Goal: Information Seeking & Learning: Learn about a topic

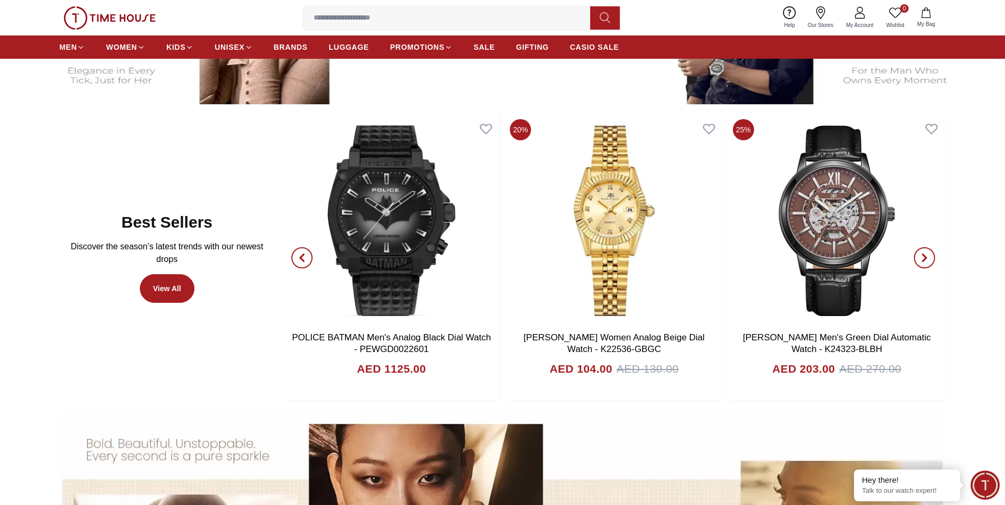
scroll to position [636, 0]
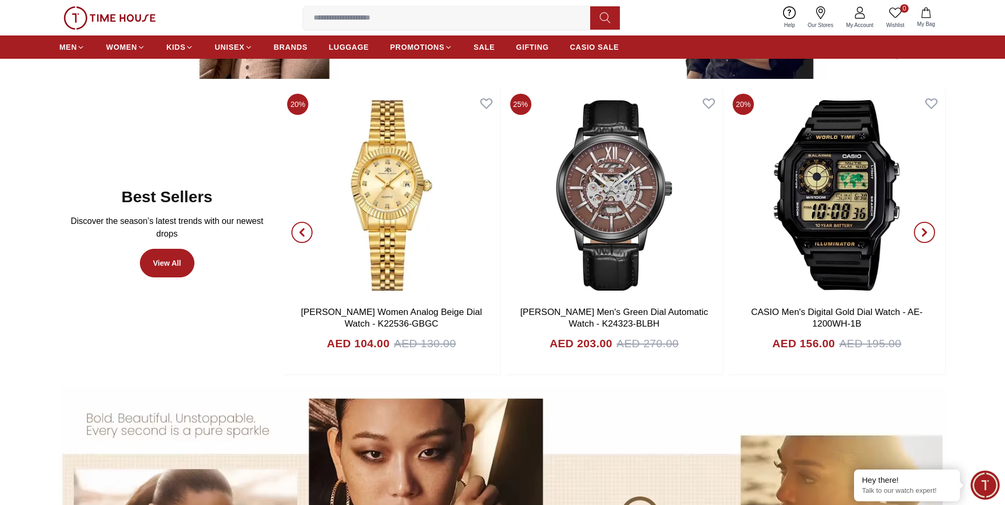
click at [930, 234] on span "button" at bounding box center [924, 232] width 21 height 21
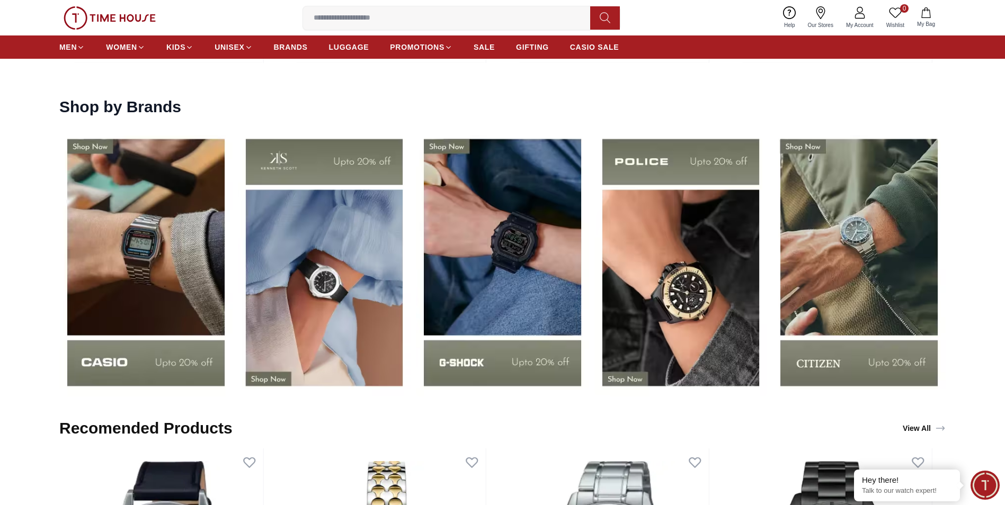
scroll to position [1696, 0]
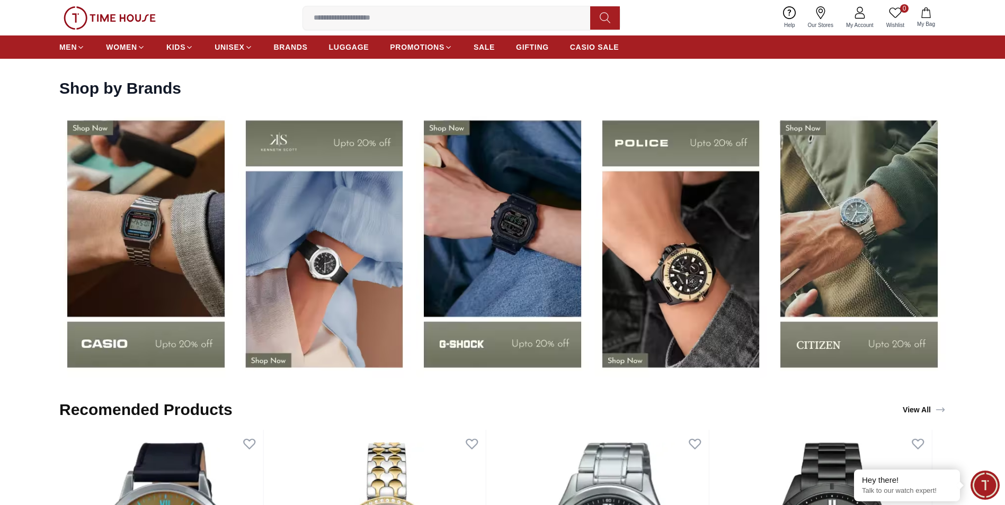
click at [931, 408] on link "View All" at bounding box center [924, 410] width 47 height 15
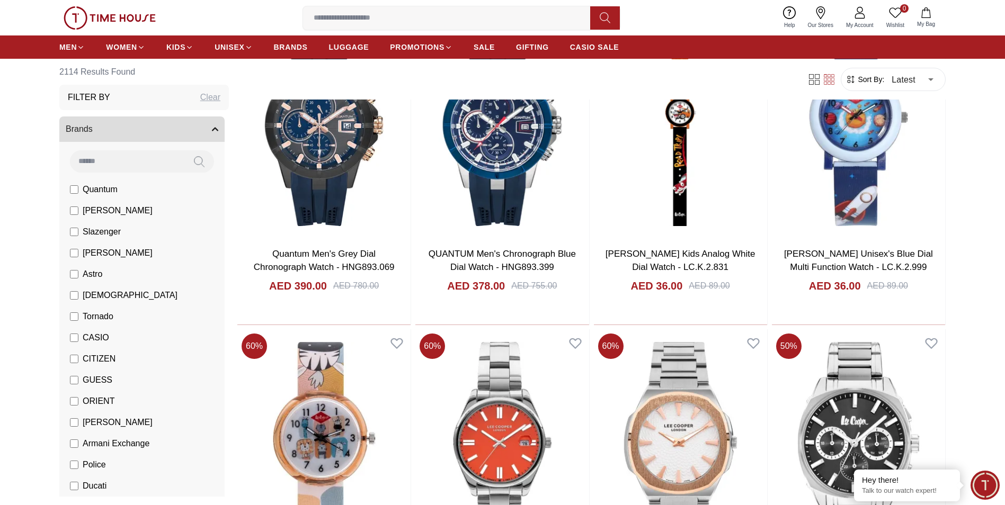
scroll to position [159, 0]
click at [393, 13] on input at bounding box center [451, 17] width 296 height 21
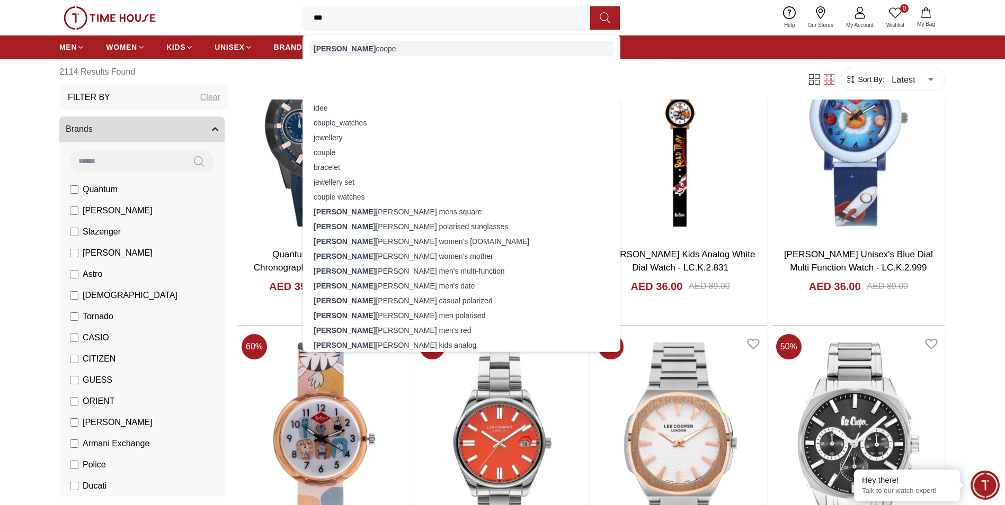
type input "***"
click at [350, 47] on div "[PERSON_NAME]" at bounding box center [461, 48] width 304 height 15
type input "******"
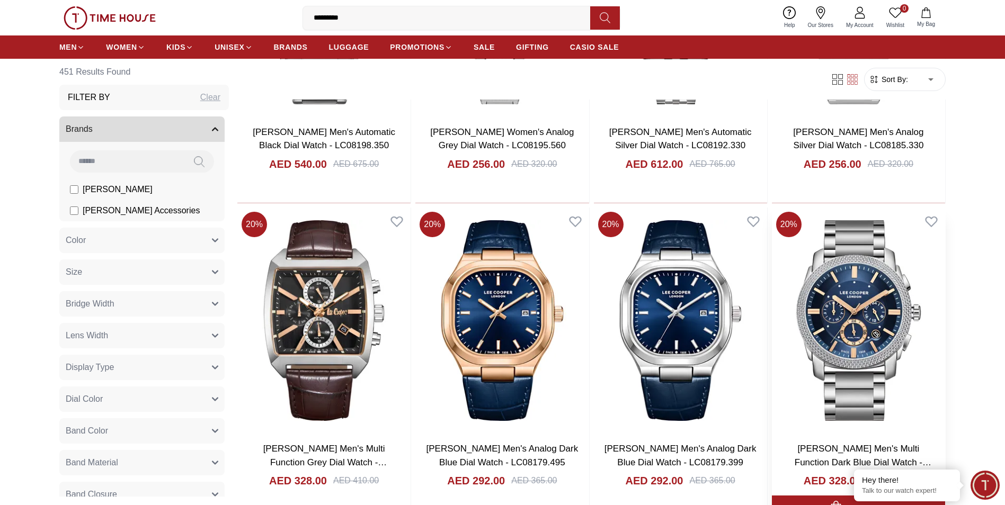
scroll to position [1272, 0]
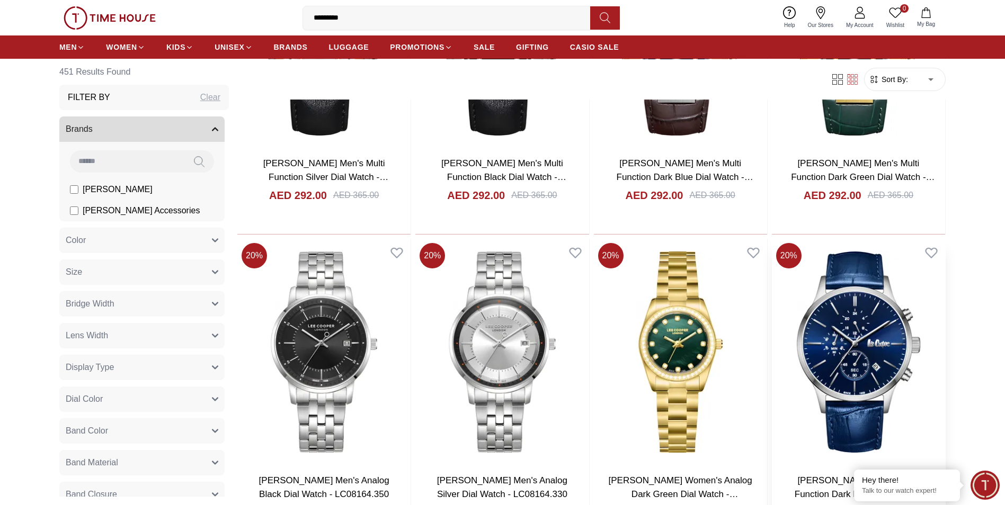
scroll to position [2225, 0]
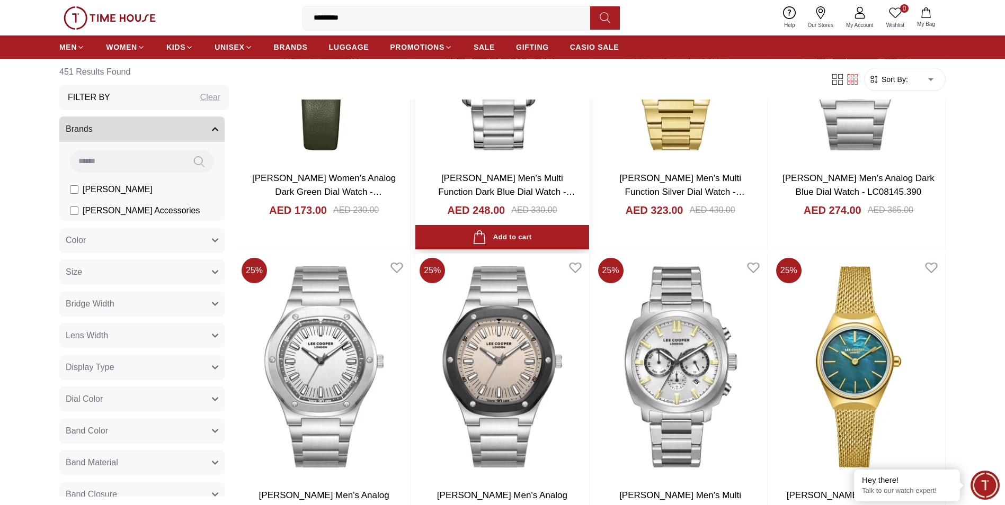
scroll to position [4451, 0]
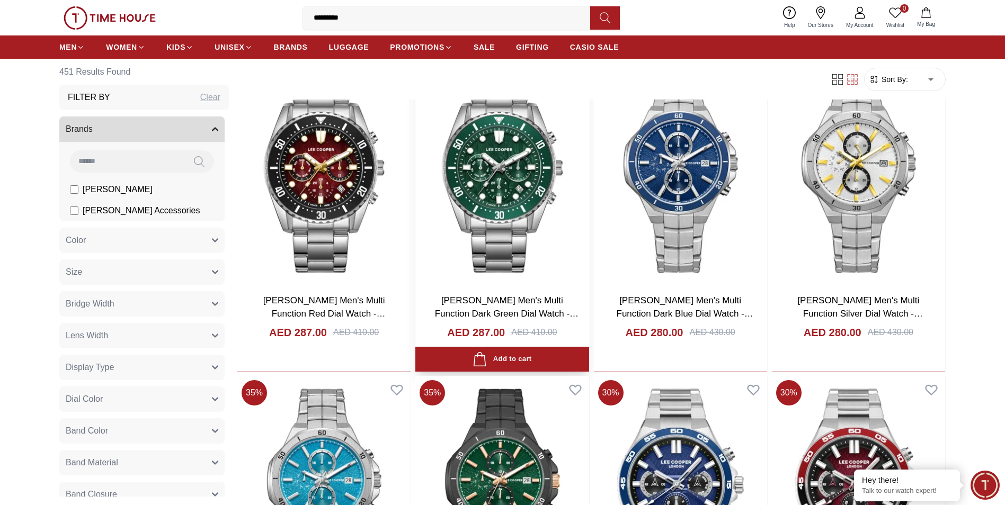
scroll to position [5987, 0]
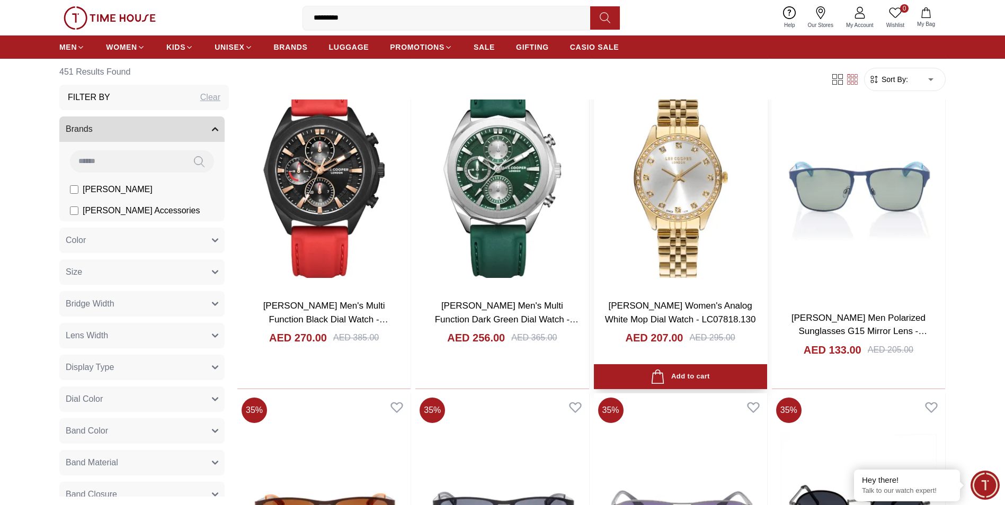
scroll to position [7577, 0]
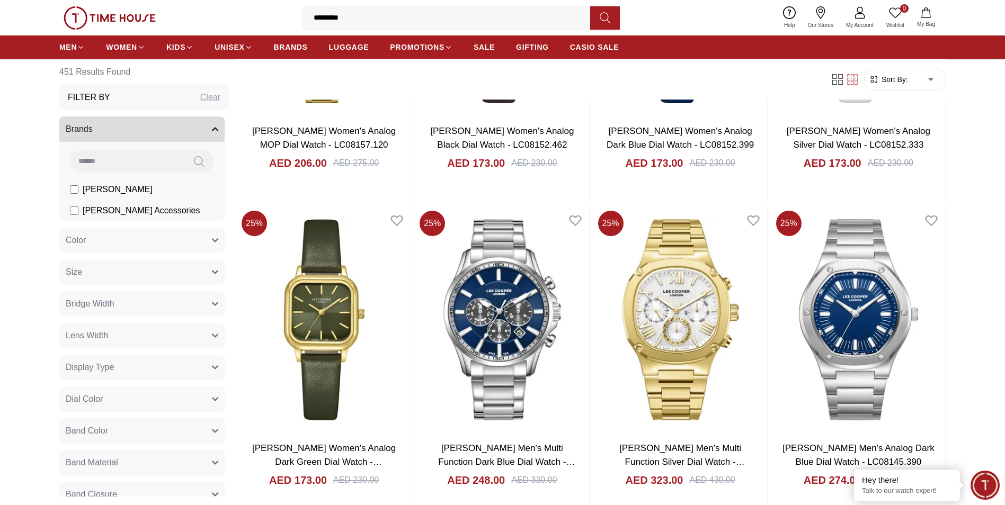
scroll to position [4080, 0]
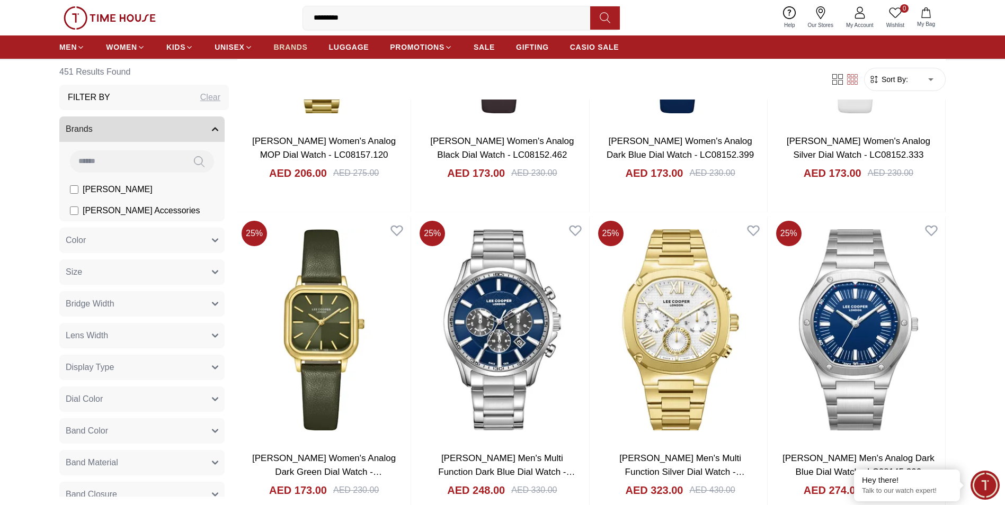
click at [293, 46] on span "BRANDS" at bounding box center [291, 47] width 34 height 11
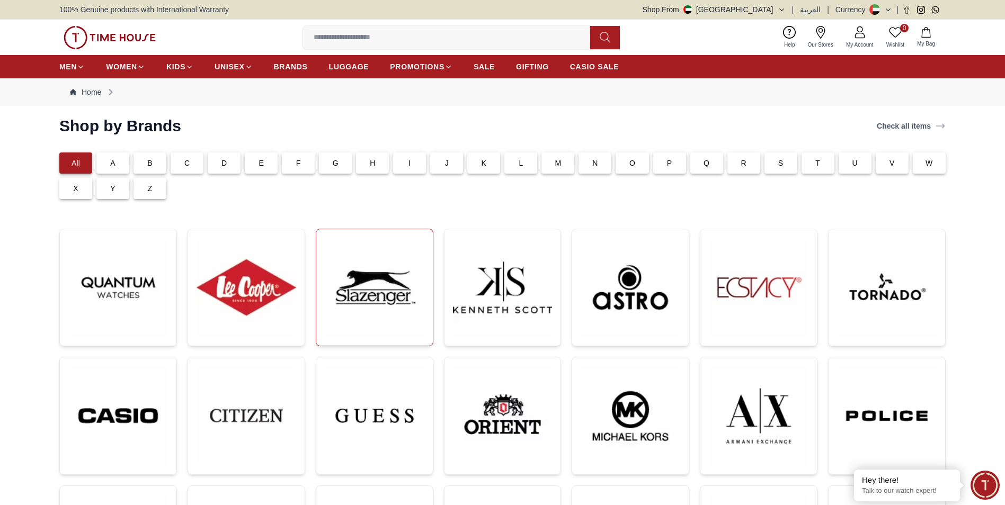
click at [347, 280] on img at bounding box center [375, 288] width 100 height 100
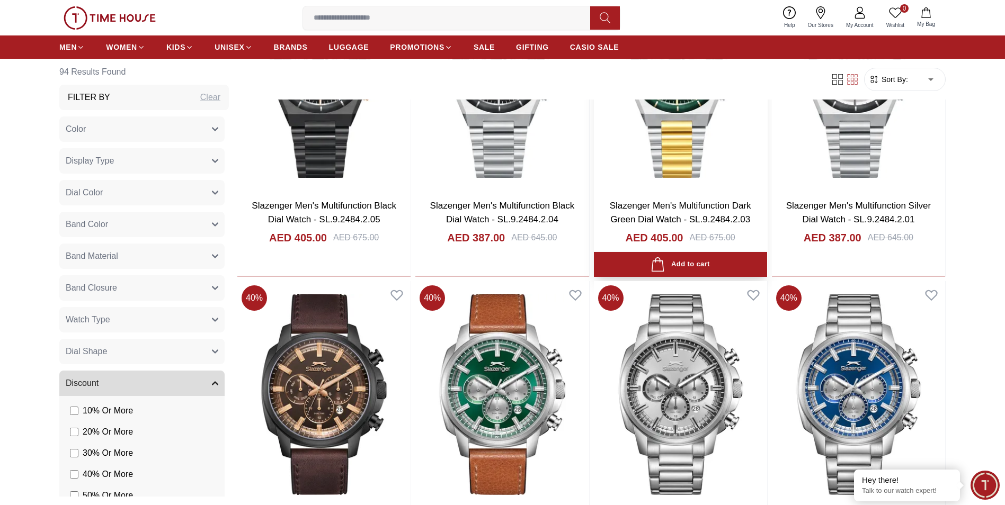
scroll to position [1590, 0]
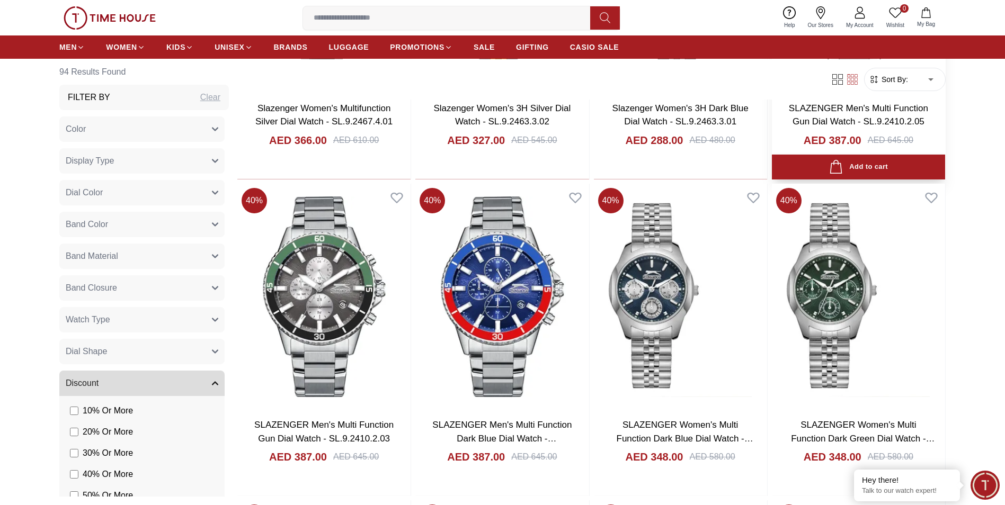
scroll to position [2967, 0]
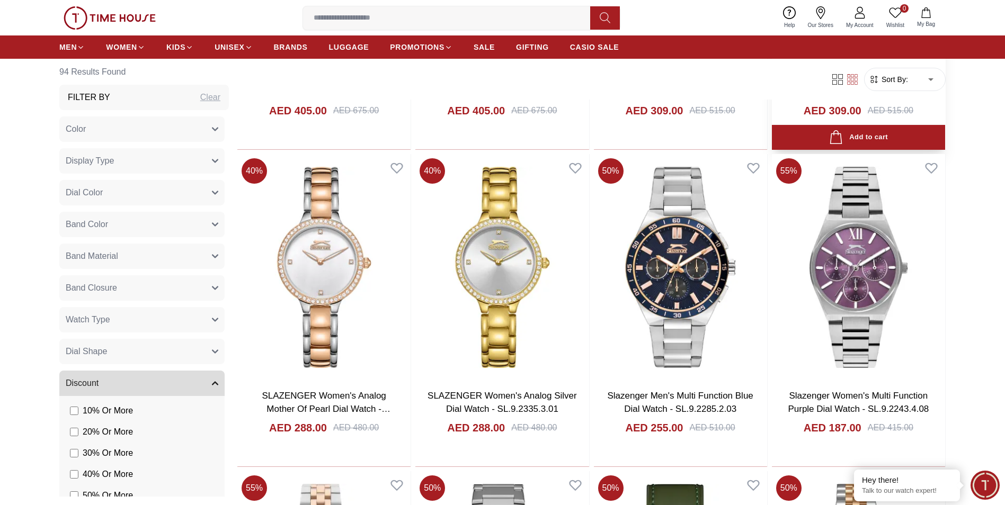
scroll to position [4597, 0]
